Goal: Task Accomplishment & Management: Use online tool/utility

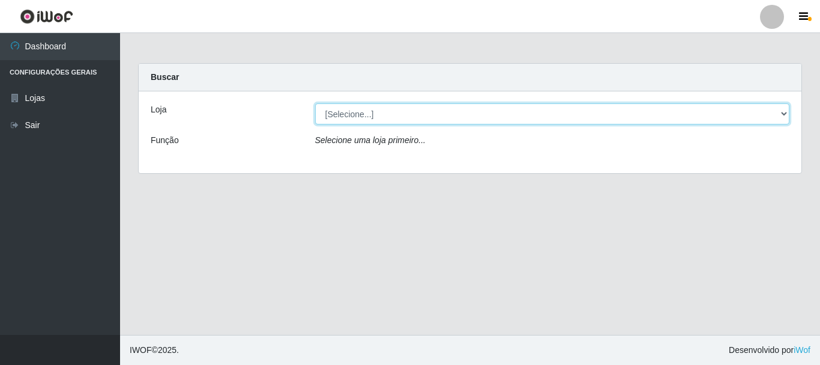
click at [784, 114] on select "[Selecione...] Casatudo BR" at bounding box center [552, 113] width 475 height 21
select select "197"
click at [315, 103] on select "[Selecione...] Casatudo BR" at bounding box center [552, 113] width 475 height 21
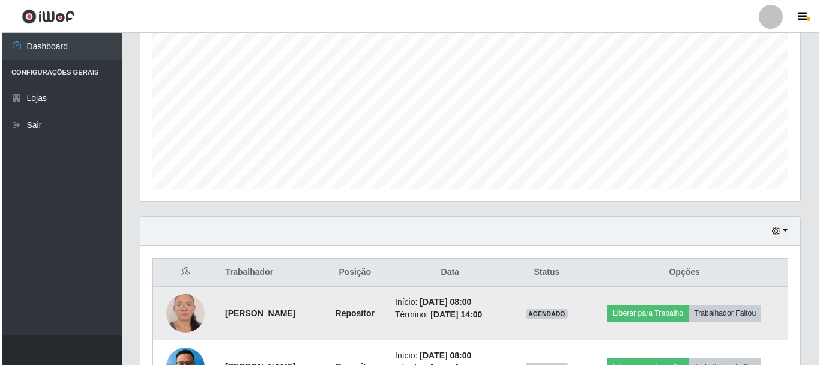
scroll to position [360, 0]
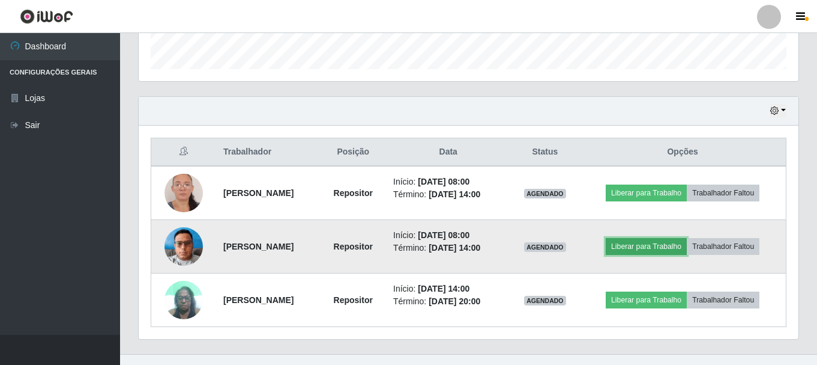
click at [630, 242] on button "Liberar para Trabalho" at bounding box center [646, 246] width 81 height 17
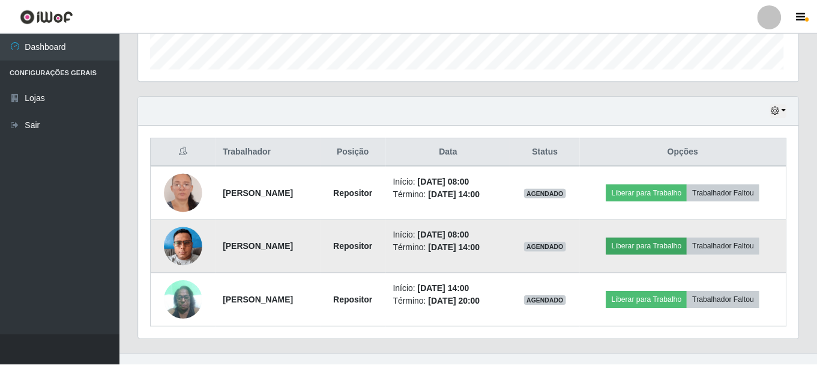
scroll to position [249, 654]
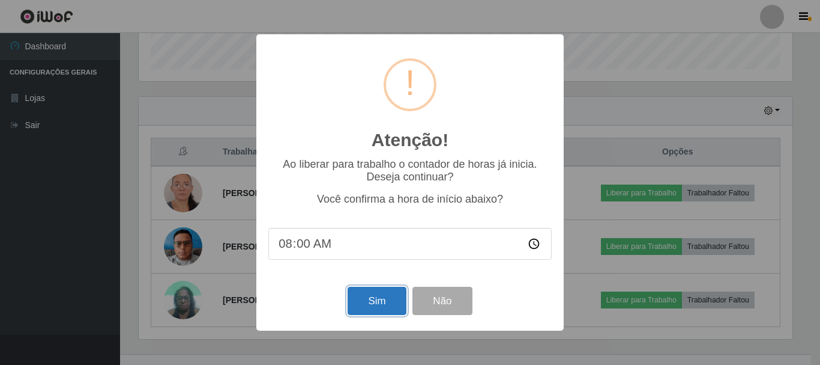
click at [383, 298] on button "Sim" at bounding box center [377, 300] width 58 height 28
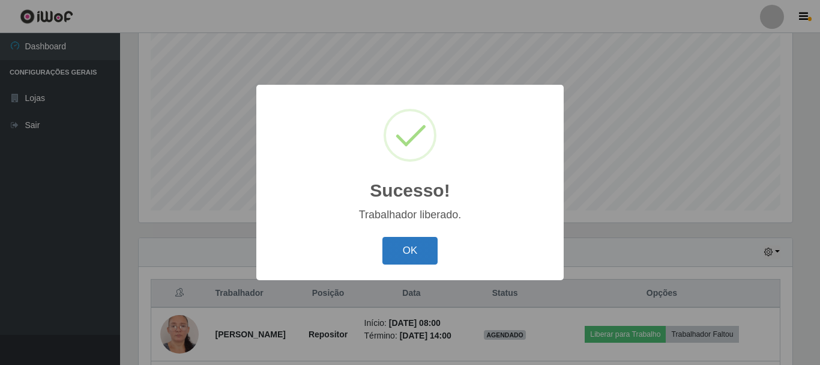
click at [401, 246] on button "OK" at bounding box center [411, 251] width 56 height 28
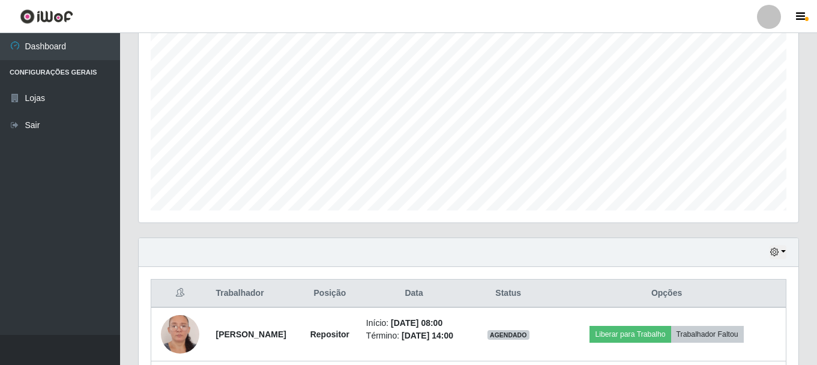
scroll to position [399, 0]
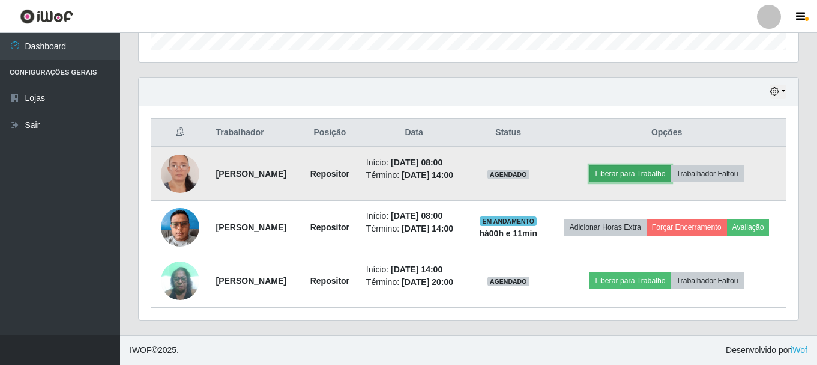
click at [630, 165] on button "Liberar para Trabalho" at bounding box center [630, 173] width 81 height 17
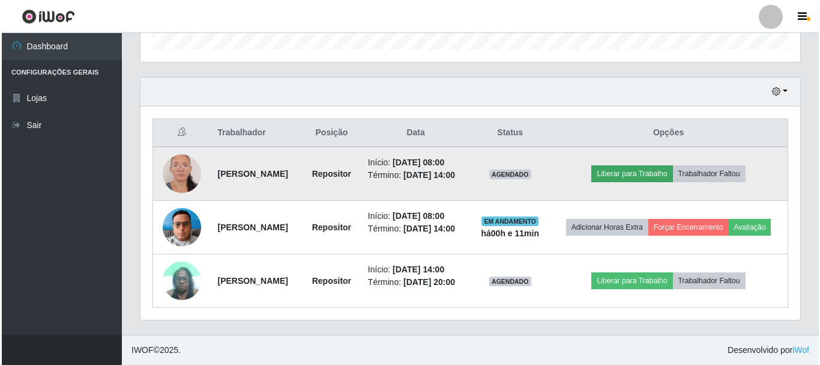
scroll to position [249, 654]
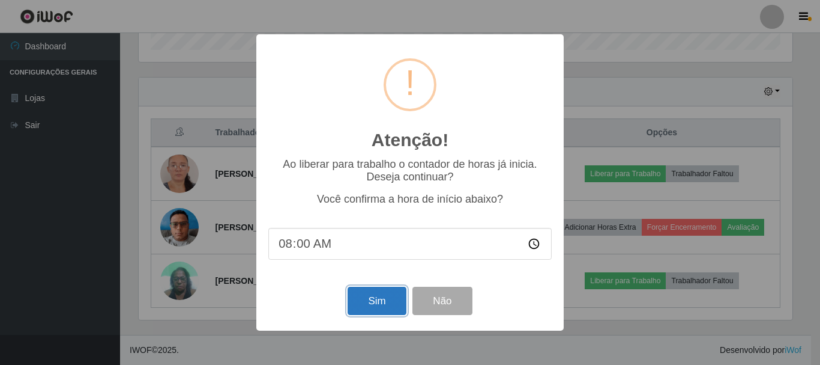
click at [379, 304] on button "Sim" at bounding box center [377, 300] width 58 height 28
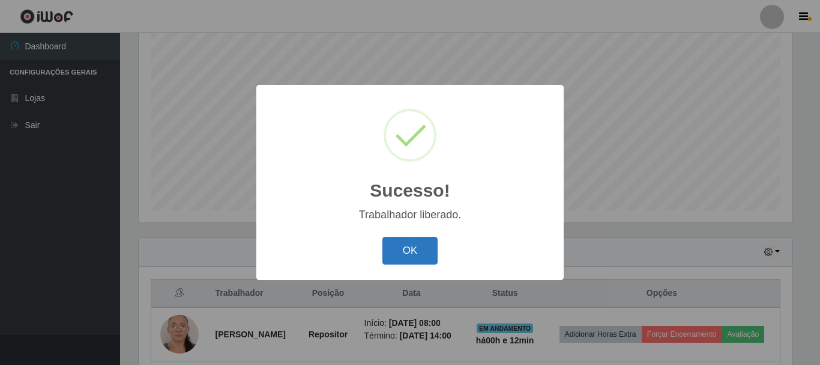
click at [420, 247] on button "OK" at bounding box center [411, 251] width 56 height 28
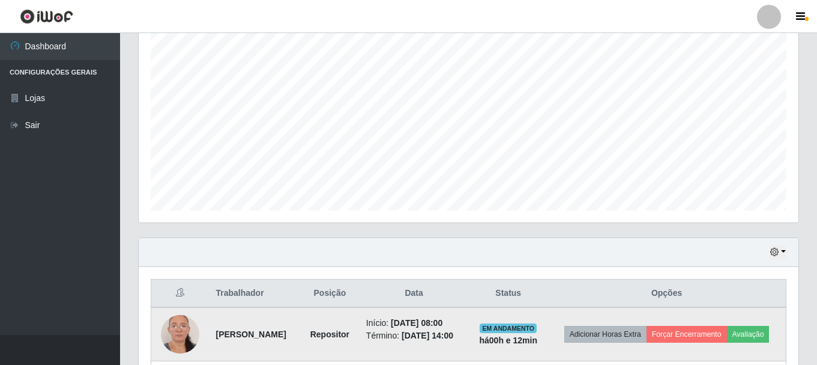
scroll to position [279, 0]
